Goal: Information Seeking & Learning: Understand process/instructions

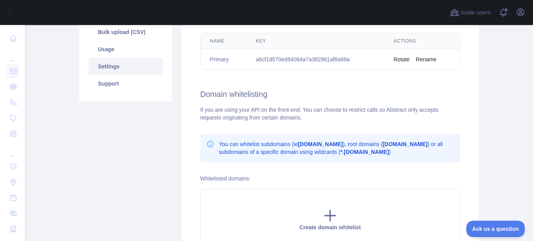
scroll to position [136, 0]
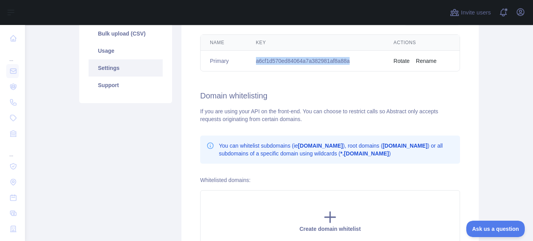
drag, startPoint x: 356, startPoint y: 61, endPoint x: 247, endPoint y: 65, distance: 108.7
click at [247, 65] on td "a6cf1d570ed84064a7a382981af8a88a" at bounding box center [316, 61] width 138 height 21
copy td "a6cf1d570ed84064a7a382981af8a88a"
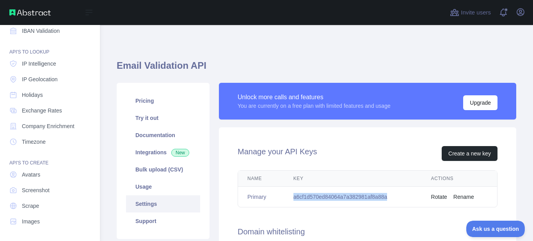
scroll to position [0, 0]
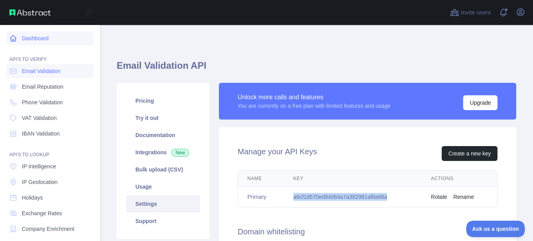
click at [39, 36] on link "Dashboard" at bounding box center [49, 38] width 87 height 14
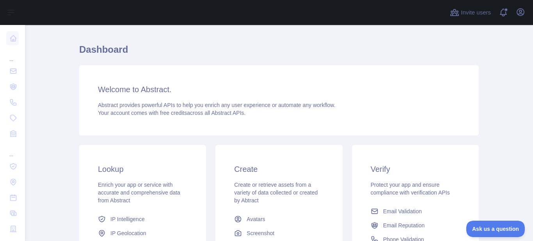
scroll to position [70, 0]
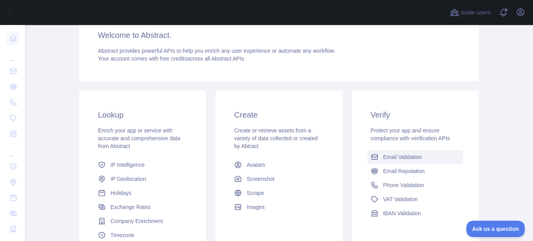
click at [402, 158] on span "Email Validation" at bounding box center [402, 157] width 39 height 8
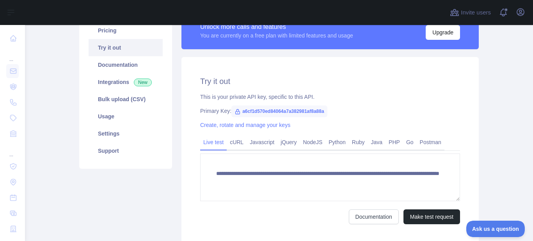
scroll to position [70, 0]
click at [263, 144] on link "Javascript" at bounding box center [262, 142] width 31 height 12
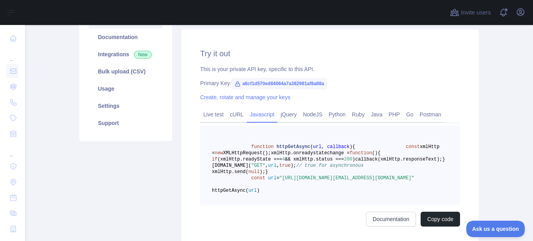
scroll to position [98, 0]
click at [100, 91] on link "Usage" at bounding box center [126, 88] width 74 height 17
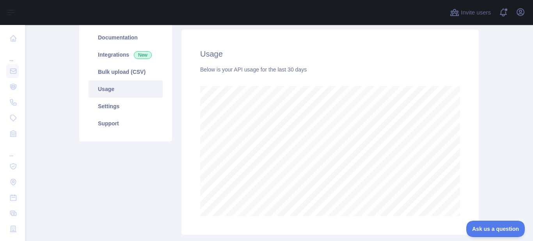
scroll to position [216, 503]
click at [120, 106] on link "Settings" at bounding box center [126, 106] width 74 height 17
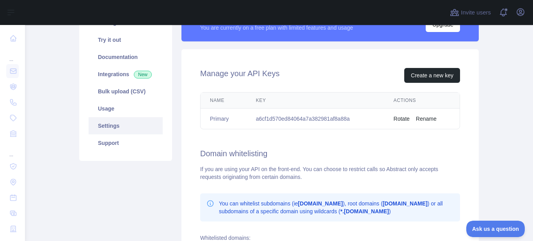
scroll to position [24, 0]
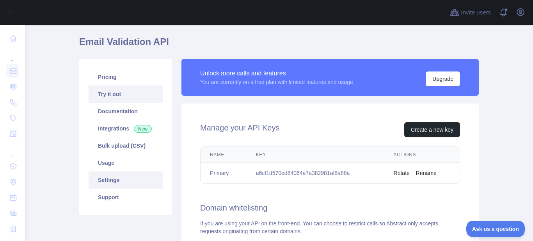
click at [117, 98] on link "Try it out" at bounding box center [126, 94] width 74 height 17
